Goal: Task Accomplishment & Management: Complete application form

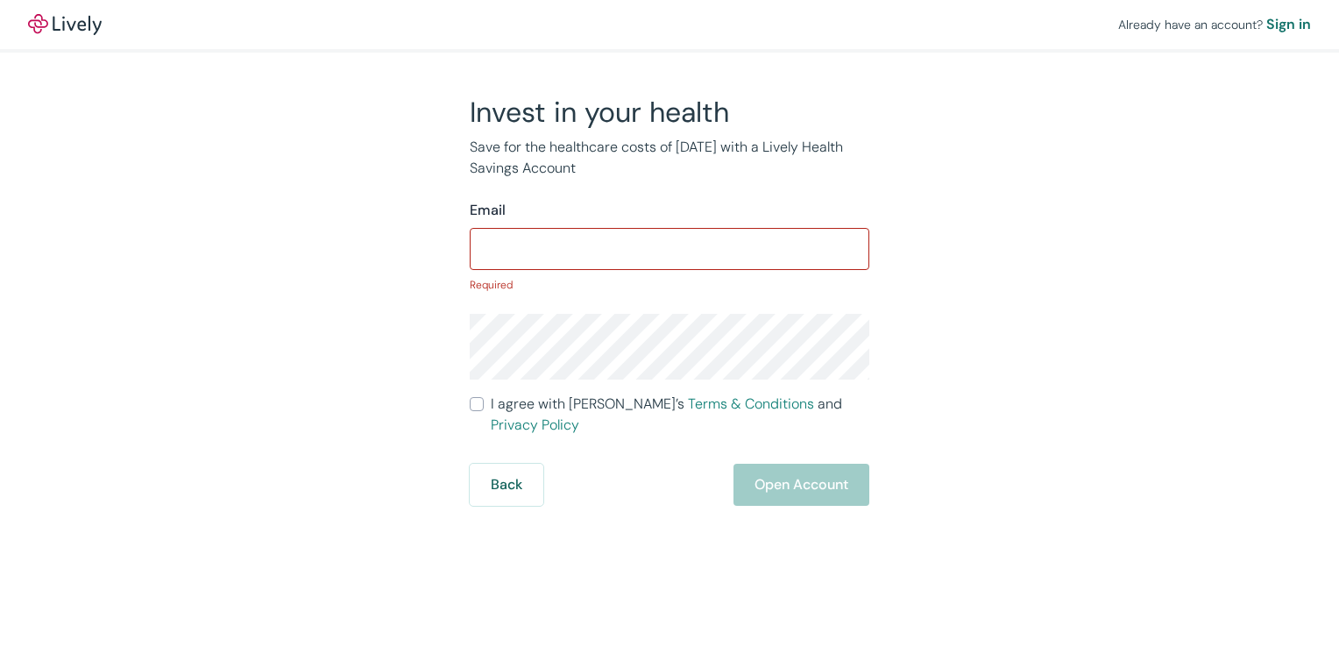
click at [478, 391] on form "Email ​ Required I agree with Lively’s Terms & Conditions and Privacy Policy Ba…" at bounding box center [670, 353] width 400 height 306
click at [481, 408] on input "I agree with Lively’s Terms & Conditions and Privacy Policy" at bounding box center [477, 404] width 14 height 14
checkbox input "true"
click at [553, 245] on input "Email" at bounding box center [670, 248] width 400 height 35
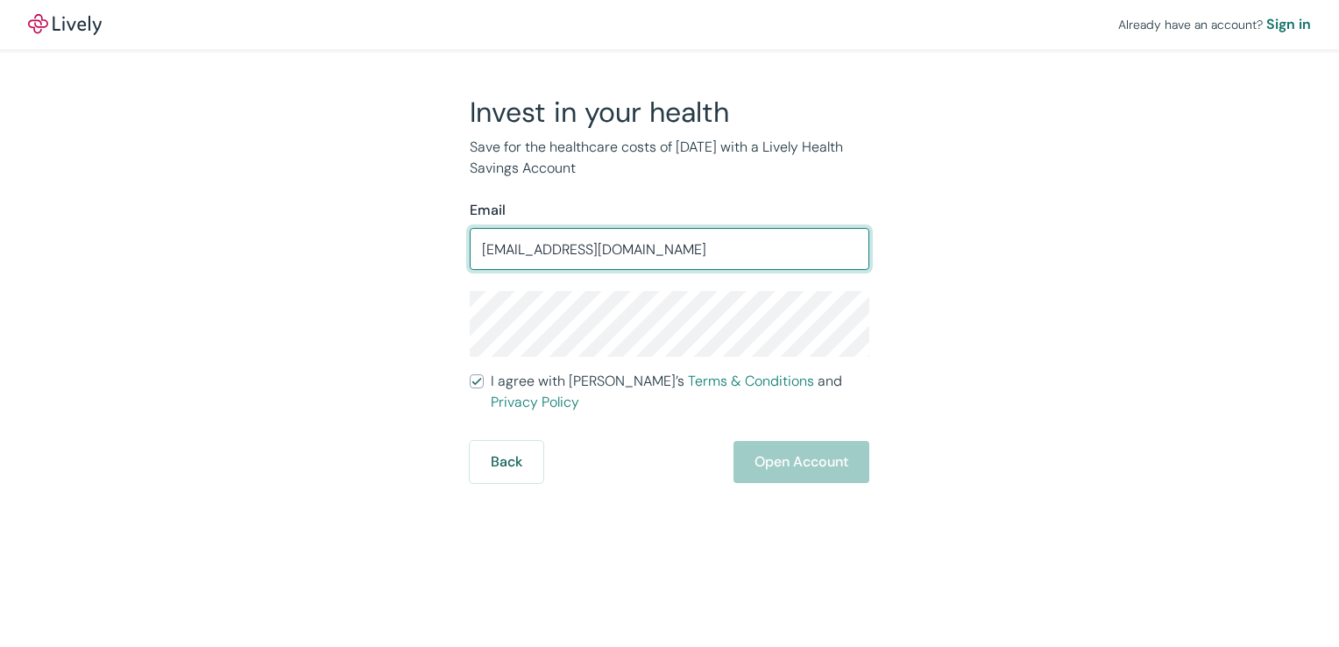
type input "[EMAIL_ADDRESS][DOMAIN_NAME]"
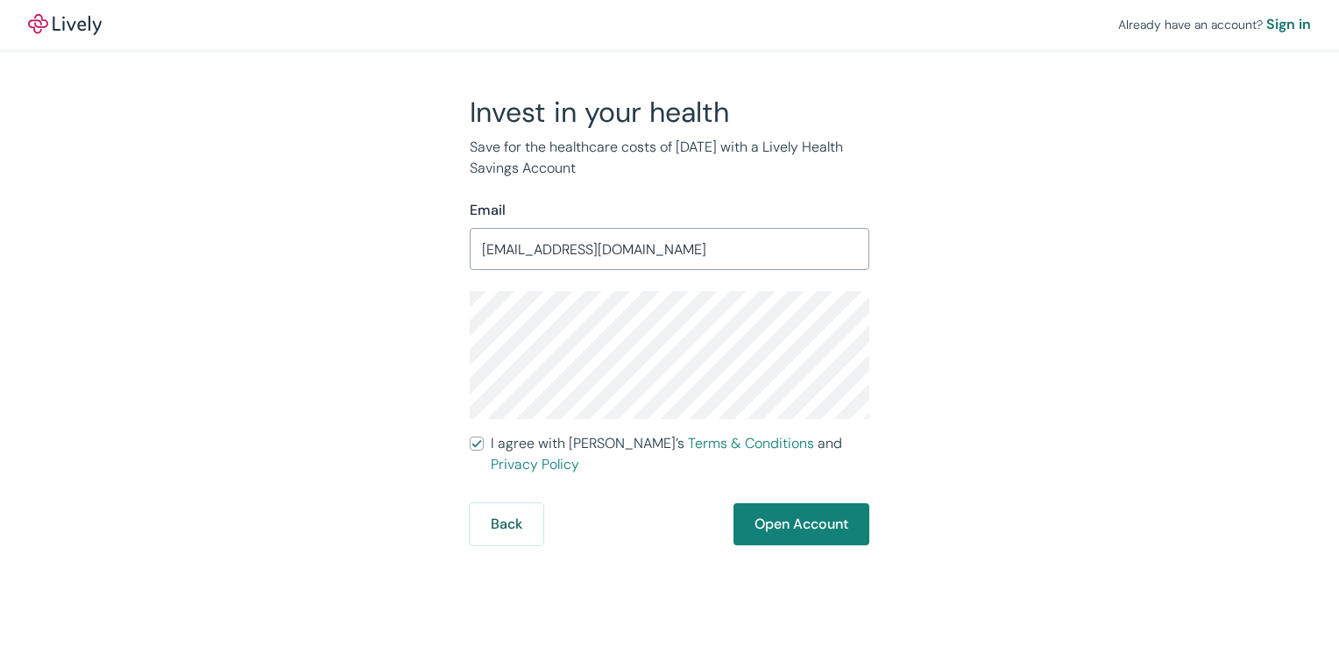
click at [1061, 152] on div "Invest in your health Save for the healthcare costs of [DATE] with a Lively Hea…" at bounding box center [658, 320] width 841 height 450
click at [768, 503] on button "Open Account" at bounding box center [801, 524] width 136 height 42
click at [768, 503] on div "Back Just a moment" at bounding box center [670, 524] width 400 height 42
